Goal: Task Accomplishment & Management: Manage account settings

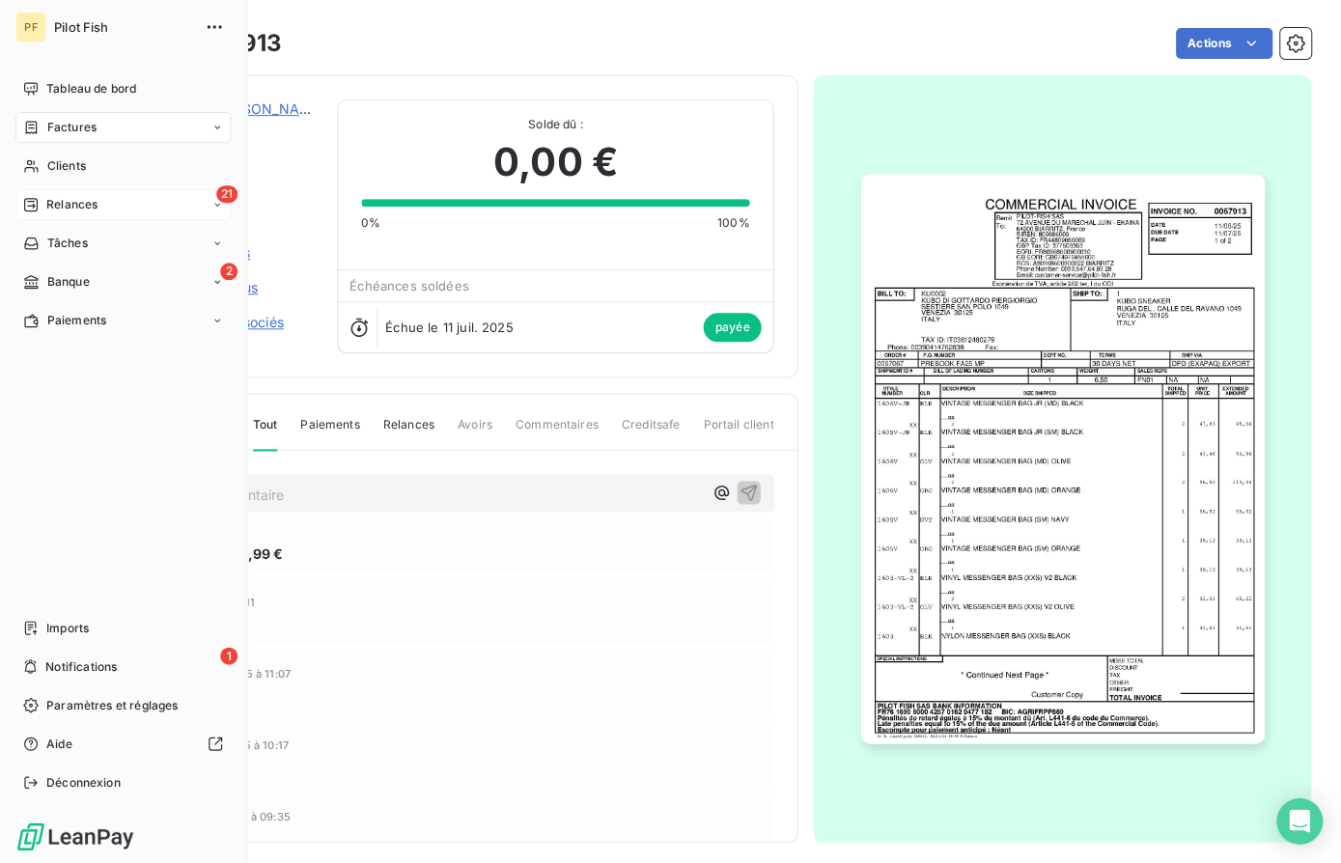
click at [43, 206] on div "Relances" at bounding box center [60, 204] width 74 height 17
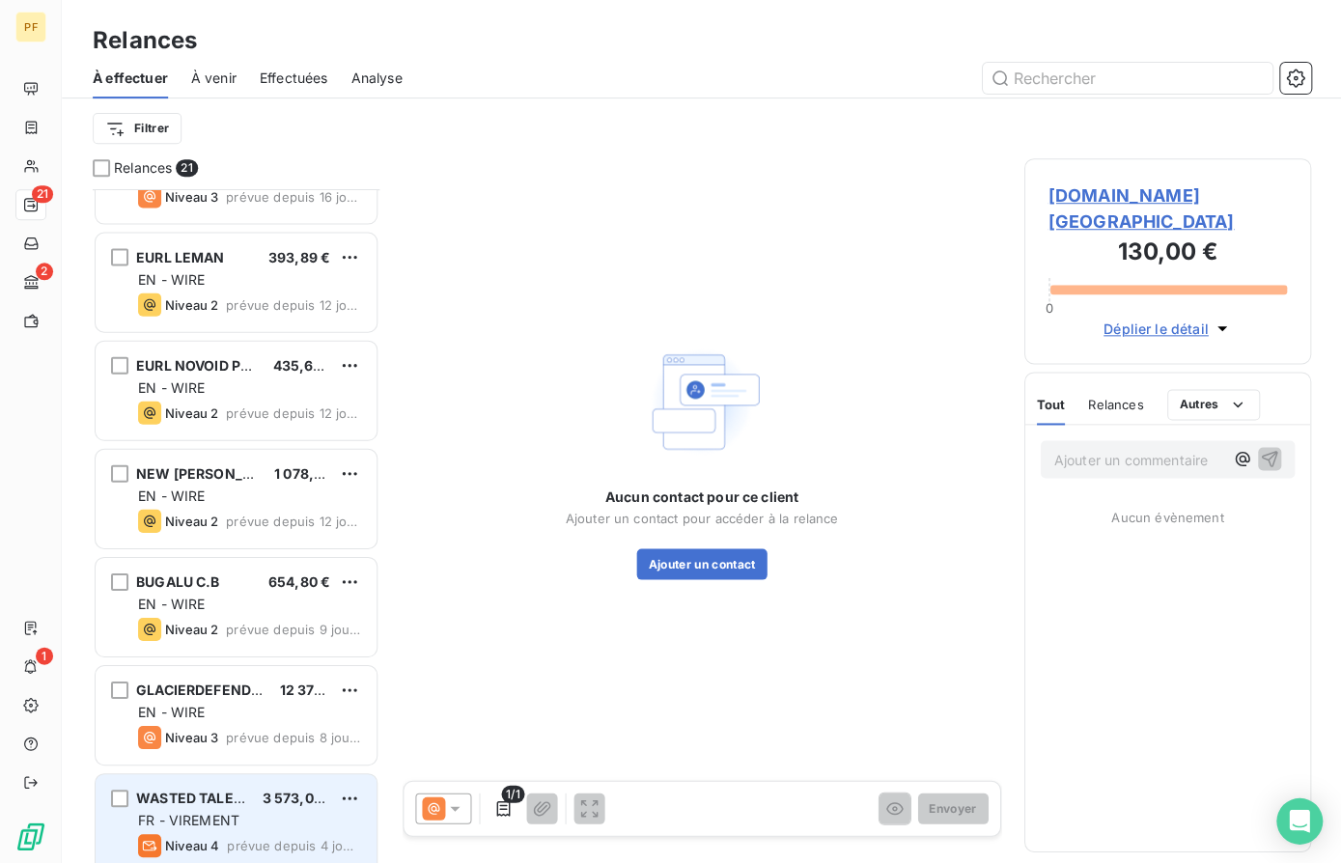
scroll to position [1463, 0]
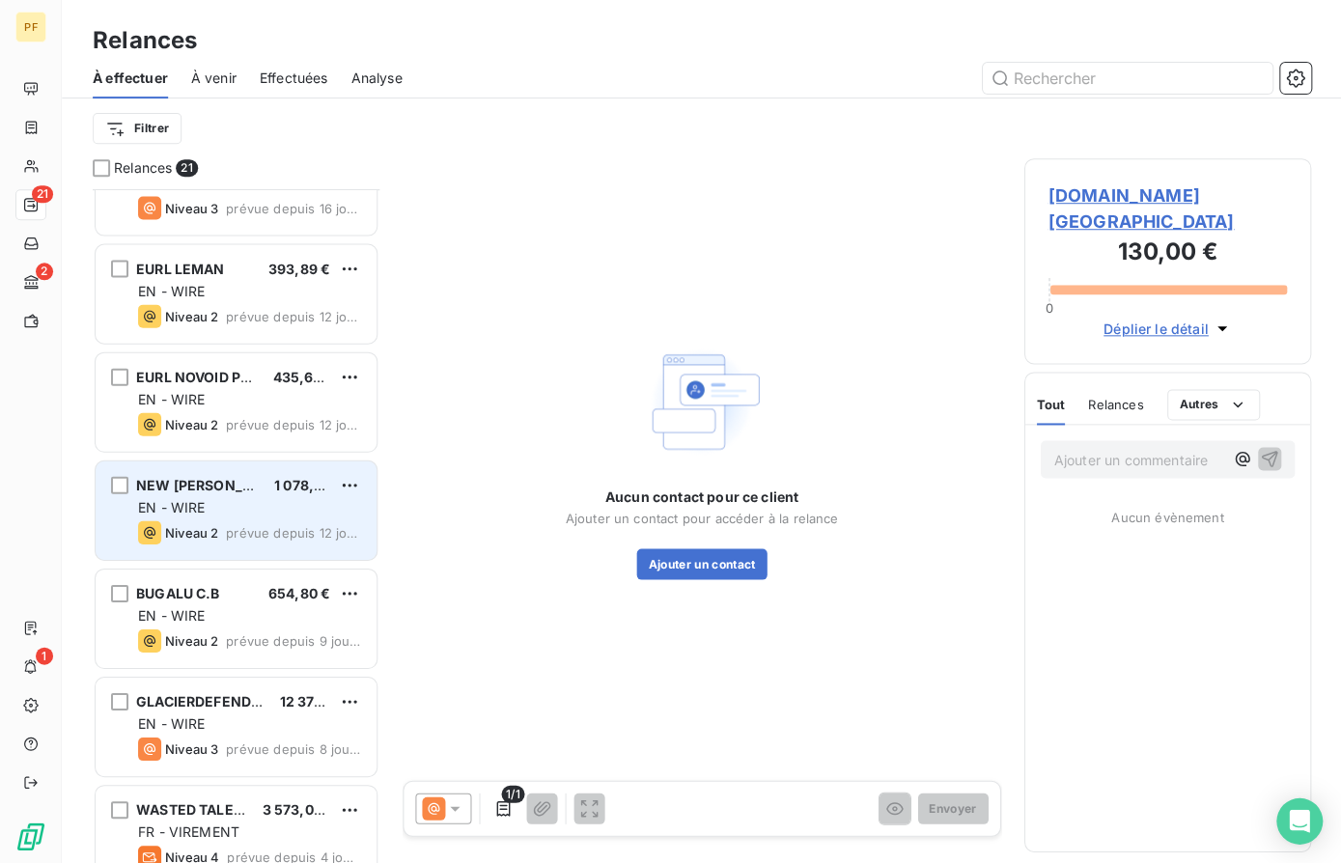
click at [229, 512] on div "EN - WIRE" at bounding box center [249, 506] width 223 height 19
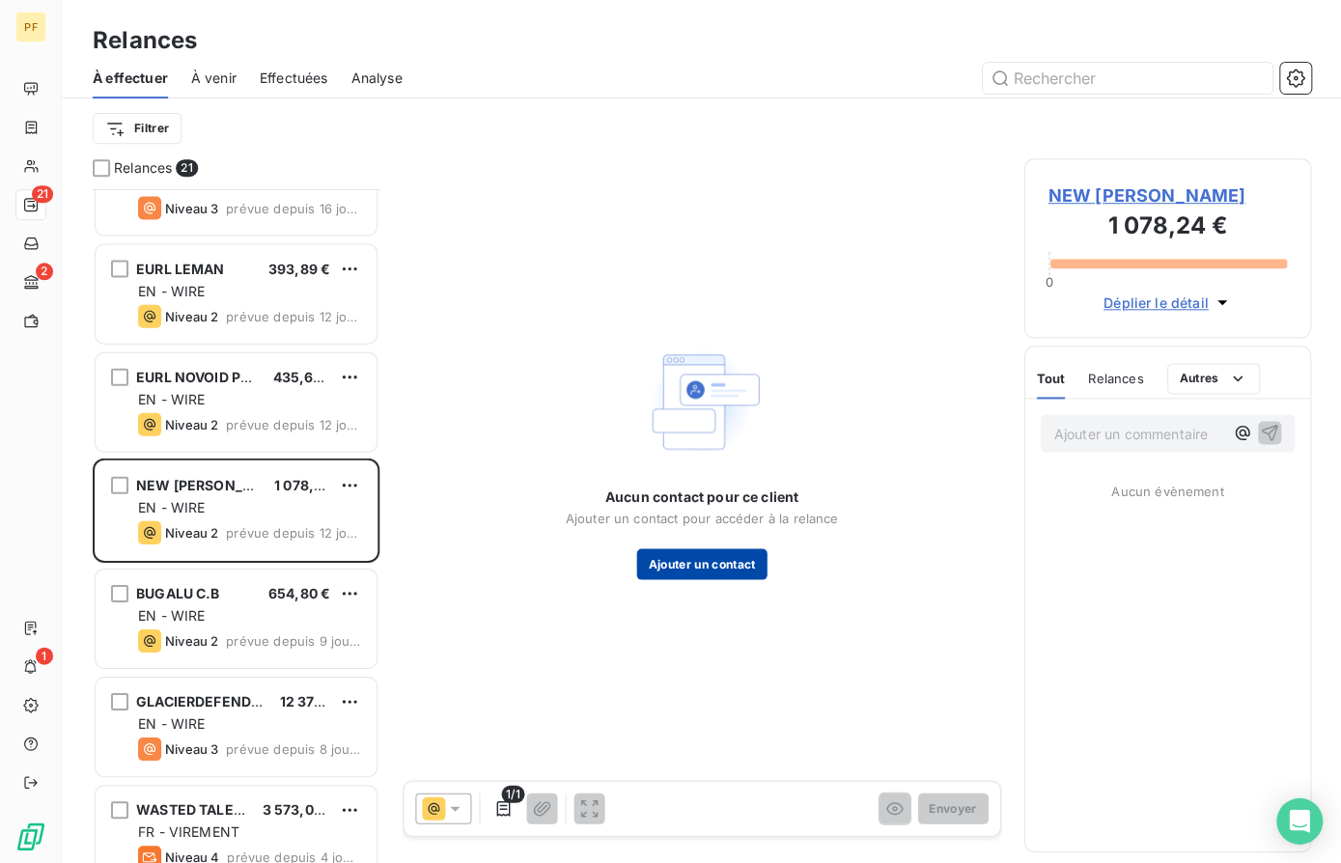
click at [694, 570] on button "Ajouter un contact" at bounding box center [701, 564] width 130 height 31
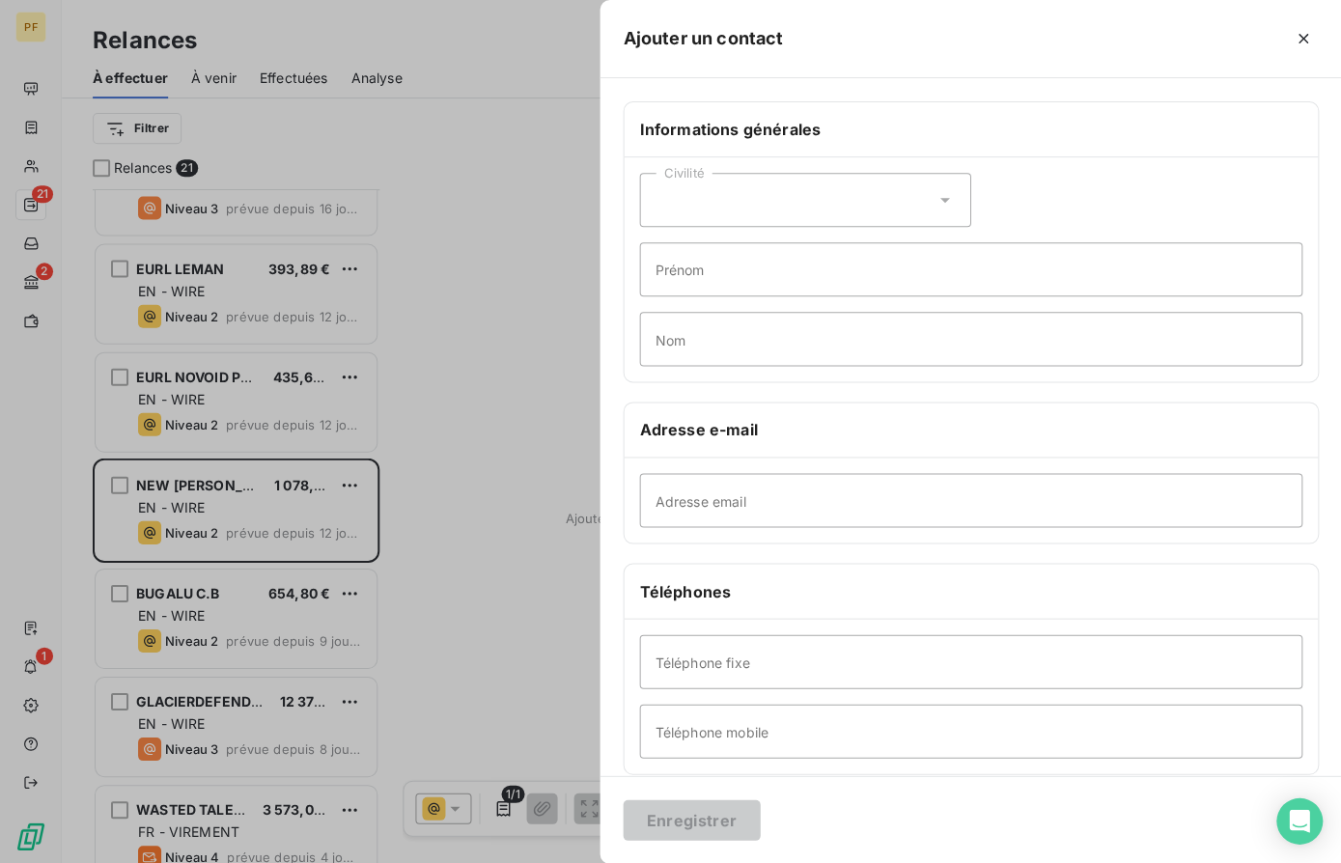
drag, startPoint x: 700, startPoint y: 454, endPoint x: 700, endPoint y: 474, distance: 20.3
click at [700, 464] on div "Adresse e-mail Adresse email" at bounding box center [970, 473] width 695 height 142
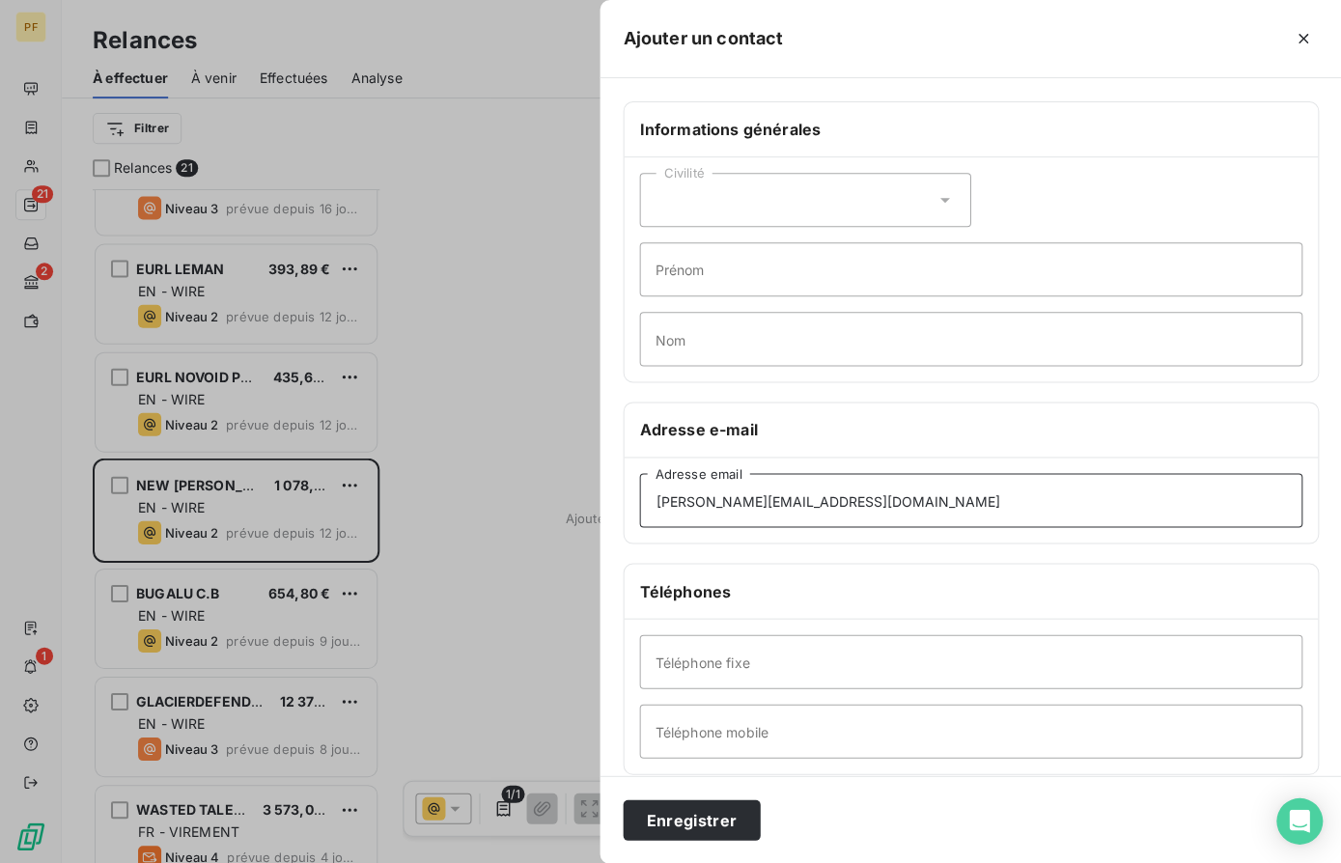
type input "[PERSON_NAME][EMAIL_ADDRESS][DOMAIN_NAME]"
click at [890, 444] on div "Adresse e-mail" at bounding box center [970, 430] width 693 height 55
click at [709, 805] on button "Enregistrer" at bounding box center [691, 820] width 137 height 41
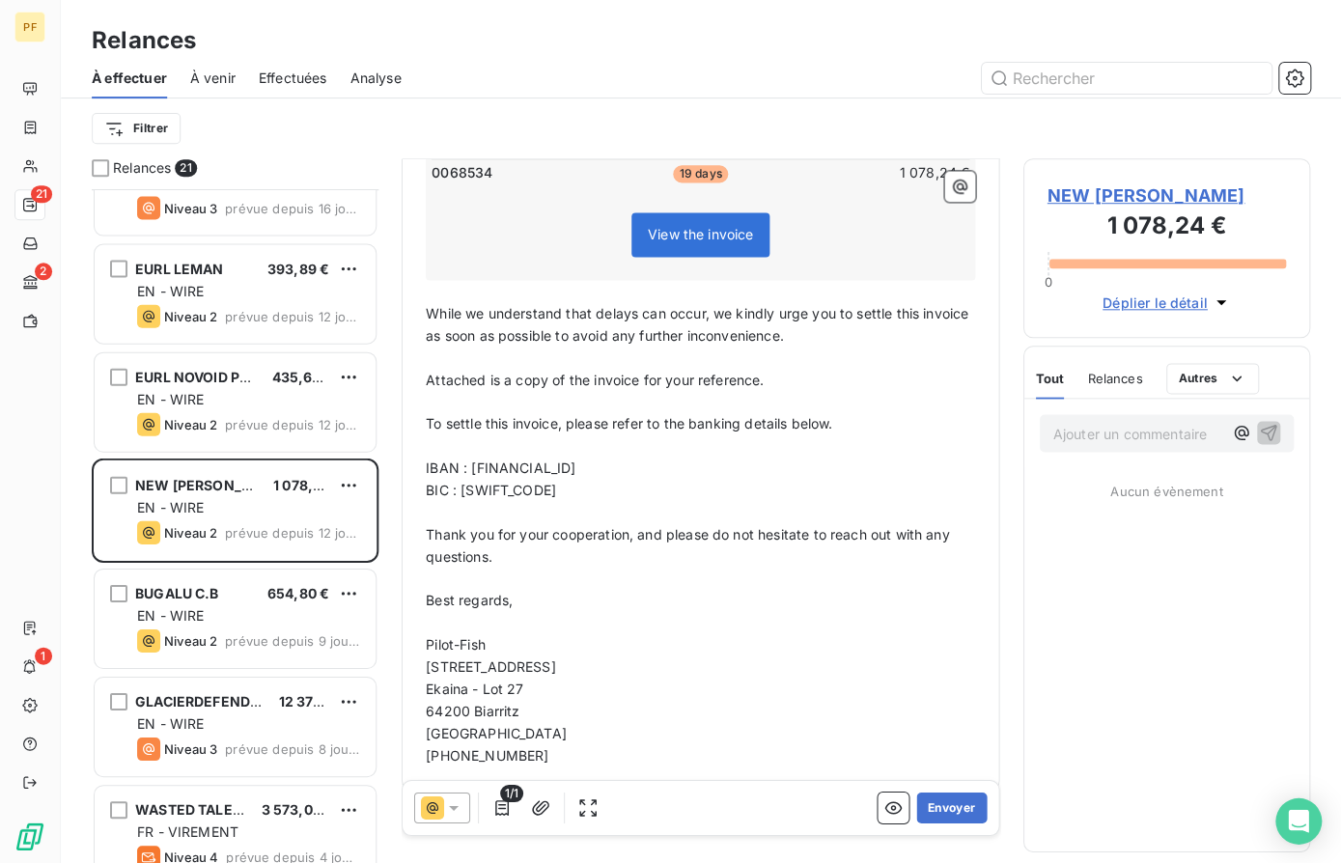
scroll to position [352, 0]
click at [946, 800] on button "Envoyer" at bounding box center [952, 808] width 70 height 31
